Goal: Entertainment & Leisure: Consume media (video, audio)

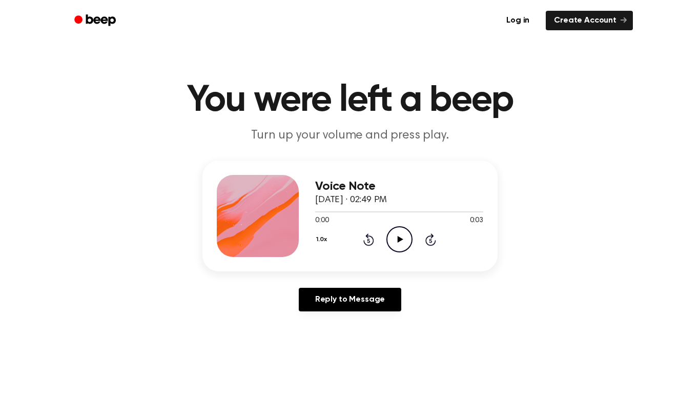
click at [399, 237] on icon "Play Audio" at bounding box center [399, 239] width 26 height 26
click at [399, 237] on icon "Pause Audio" at bounding box center [399, 239] width 26 height 26
click at [399, 237] on icon "Play Audio" at bounding box center [399, 239] width 26 height 26
